Goal: Information Seeking & Learning: Learn about a topic

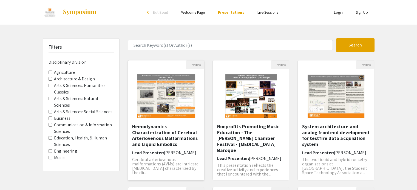
click at [166, 117] on img "Open Presentation <p>Hemodynamics Characterization of Cerebral Arteriovenous Ma…" at bounding box center [165, 96] width 69 height 55
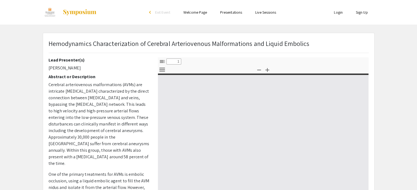
select select "custom"
type input "0"
select select "custom"
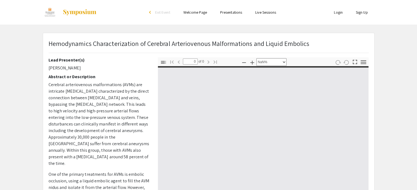
type input "1"
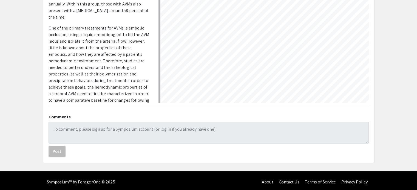
scroll to position [149, 0]
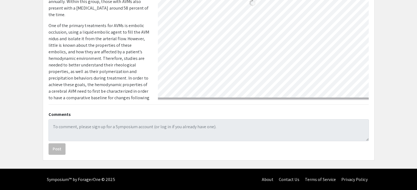
select select "custom"
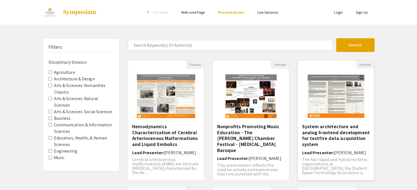
click at [339, 111] on img "Open Presentation <p>System architecture and analog frontend development for te…" at bounding box center [336, 96] width 68 height 55
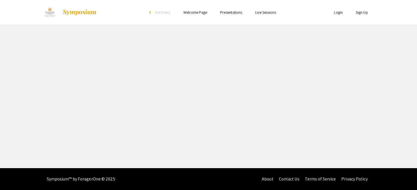
select select "custom"
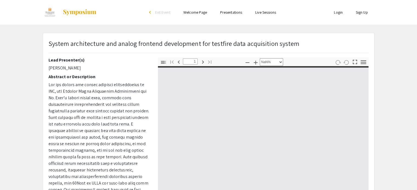
type input "0"
select select "custom"
type input "1"
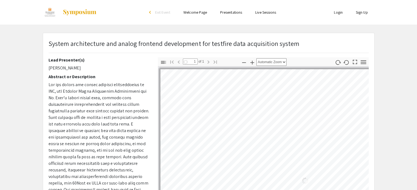
scroll to position [20, 0]
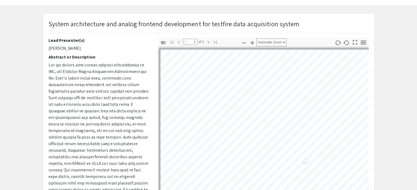
select select "auto"
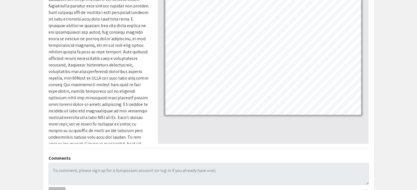
scroll to position [106, 0]
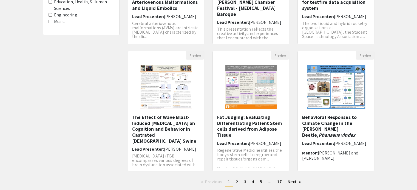
scroll to position [137, 0]
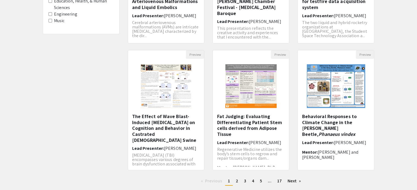
click at [62, 13] on label "Engineering" at bounding box center [65, 14] width 23 height 7
click at [52, 13] on Division-Engineering "Engineering" at bounding box center [50, 14] width 4 height 4
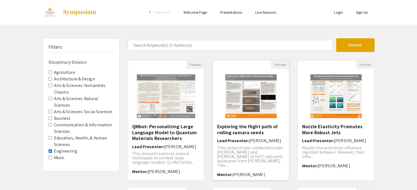
click at [265, 115] on img "Open Presentation <p>Exploring the flight path of rolling samara seeds</p>" at bounding box center [251, 96] width 62 height 55
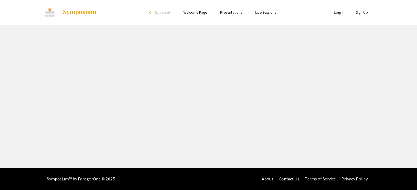
select select "custom"
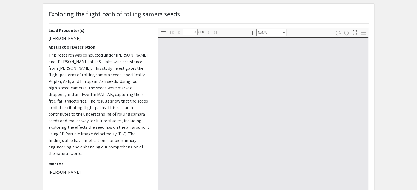
type input "1"
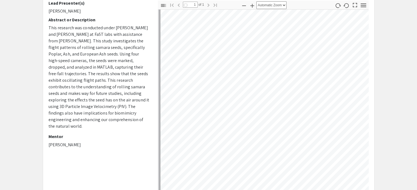
scroll to position [91, 0]
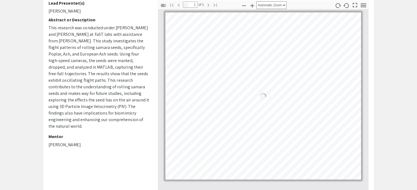
select select "auto"
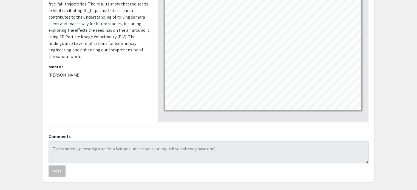
scroll to position [126, 0]
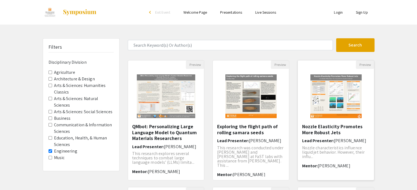
click at [335, 124] on h5 "Nozzle Elasticity Promotes More Robust Jets" at bounding box center [336, 130] width 68 height 12
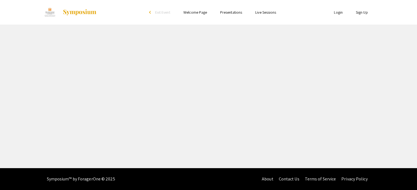
select select "custom"
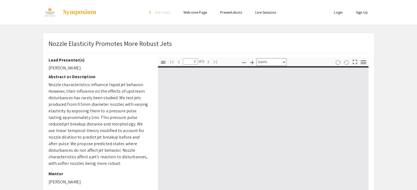
type input "1"
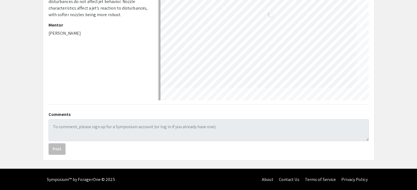
scroll to position [16, 19]
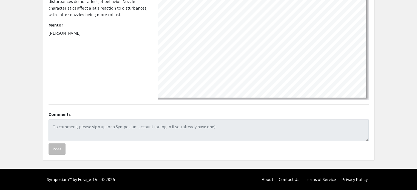
select select "custom"
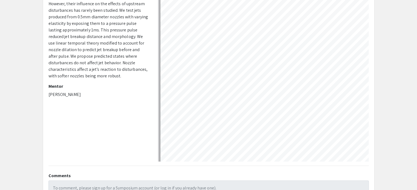
scroll to position [110, 0]
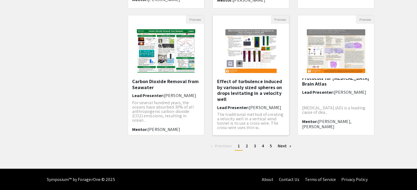
click at [238, 95] on h5 "Effect of turbulence induced by variously sized spheres on drops levitating in …" at bounding box center [251, 91] width 68 height 24
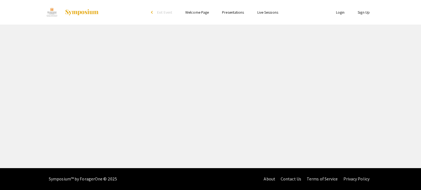
select select "custom"
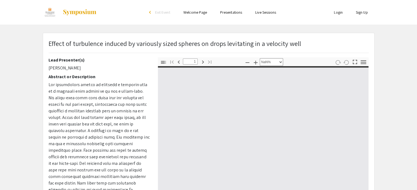
type input "0"
select select "custom"
type input "1"
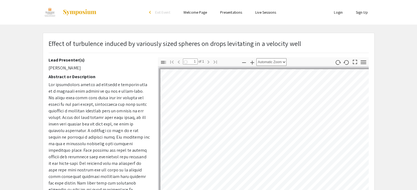
select select "auto"
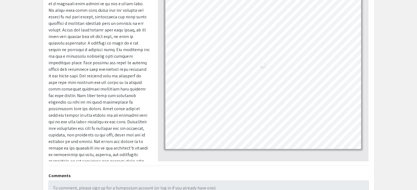
scroll to position [104, 0]
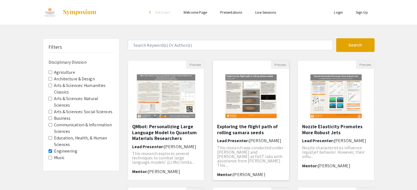
click at [243, 132] on h5 "Exploring the flight path of rolling samara seeds" at bounding box center [251, 130] width 68 height 12
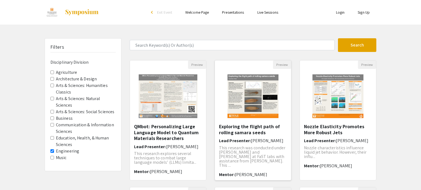
select select "custom"
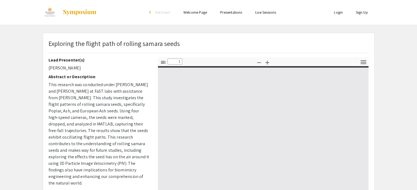
type input "0"
select select "custom"
type input "1"
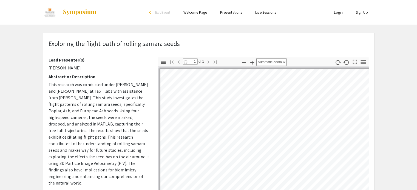
select select "auto"
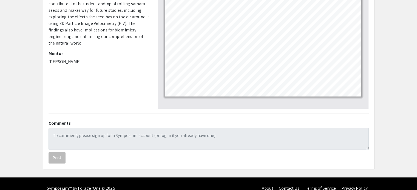
scroll to position [149, 0]
